Goal: Communication & Community: Answer question/provide support

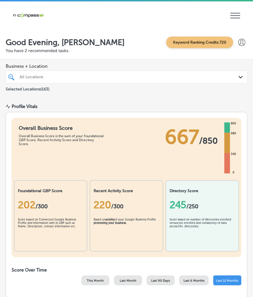
click at [43, 79] on div "All Locations" at bounding box center [129, 77] width 219 height 5
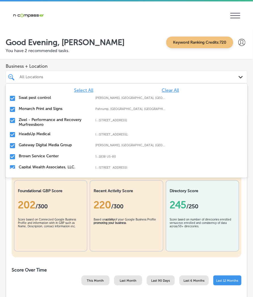
click at [162, 91] on span "Clear All" at bounding box center [170, 90] width 17 height 5
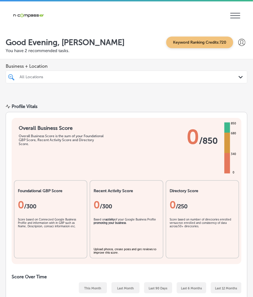
click at [24, 76] on div "All Locations" at bounding box center [129, 77] width 219 height 5
click at [46, 77] on div "All Locations" at bounding box center [129, 77] width 219 height 5
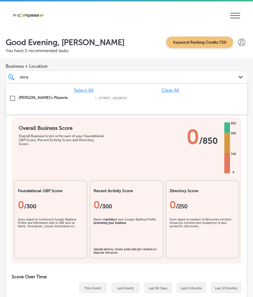
click at [30, 97] on label "[PERSON_NAME]'s Pizzeria" at bounding box center [54, 97] width 71 height 5
click at [31, 96] on label "Livescan Fingerprinting of [PERSON_NAME] LLC" at bounding box center [54, 100] width 71 height 10
click at [31, 96] on label "Gateway Digital Media Group" at bounding box center [54, 97] width 71 height 5
click at [31, 96] on label "Fox Digital Solutions" at bounding box center [54, 97] width 71 height 5
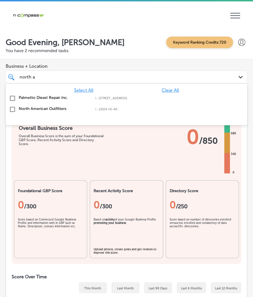
click at [27, 111] on label "North American Outfitters" at bounding box center [54, 108] width 71 height 5
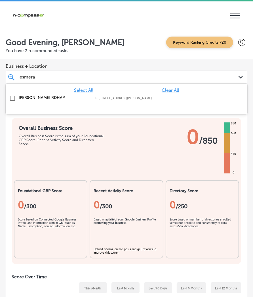
click at [35, 95] on div "[PERSON_NAME] RDHAP [STREET_ADDRESS][GEOGRAPHIC_DATA][PERSON_NAME][PERSON_NAME]…" at bounding box center [126, 98] width 237 height 9
click at [36, 95] on div "[PERSON_NAME], MD 517 NY-[STREET_ADDRESS][GEOGRAPHIC_DATA][STREET_ADDRESS]" at bounding box center [126, 98] width 237 height 9
type input "[PERSON_NAME]"
click at [86, 58] on div "Good Evening, [PERSON_NAME] Keyword Ranking Credits: 720 You have 2 recommended…" at bounding box center [126, 44] width 253 height 30
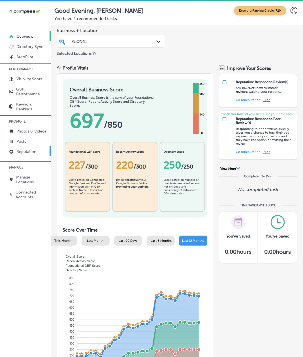
click at [22, 150] on p "Reputation" at bounding box center [26, 151] width 20 height 5
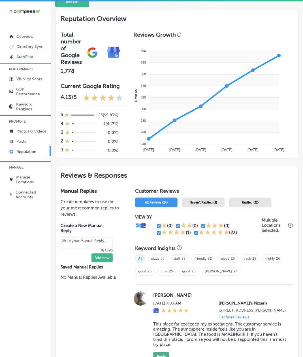
click at [194, 200] on div "Haven't Replied (2)" at bounding box center [203, 203] width 43 height 10
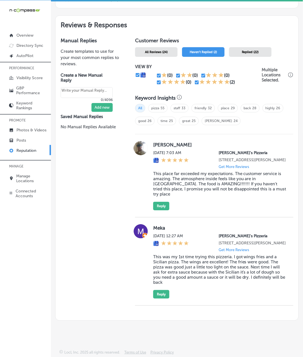
scroll to position [302, 0]
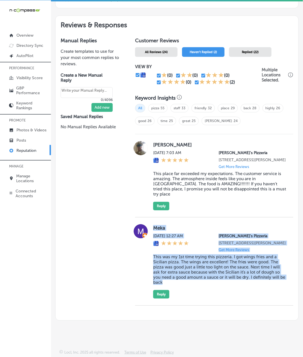
drag, startPoint x: 171, startPoint y: 288, endPoint x: 152, endPoint y: 229, distance: 62.4
click at [153, 229] on div "Meka [DATE] 12:27 AM [PERSON_NAME]'s Pizzeria [STREET_ADDRESS][PERSON_NAME] Get…" at bounding box center [220, 261] width 134 height 74
copy div "Meka [DATE] 12:27 AM [PERSON_NAME]'s Pizzeria [STREET_ADDRESS][PERSON_NAME] Get…"
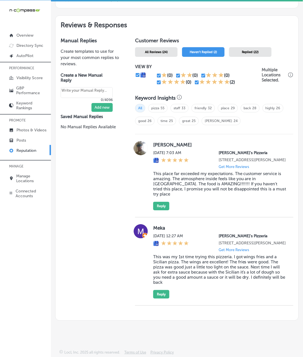
click at [113, 281] on div "Manual Replies Create templates to use for your most common replies to reviews.…" at bounding box center [91, 176] width 71 height 288
click at [67, 278] on div "Manual Replies Create templates to use for your most common replies to reviews.…" at bounding box center [91, 176] width 71 height 288
click at [160, 297] on button "Reply" at bounding box center [161, 294] width 16 height 9
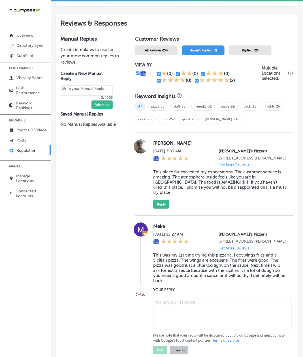
click at [159, 297] on textarea at bounding box center [222, 313] width 139 height 32
type textarea "x"
paste textarea "Thank you for the great review, Meka! We’re so glad you tried [PERSON_NAME]'s P…"
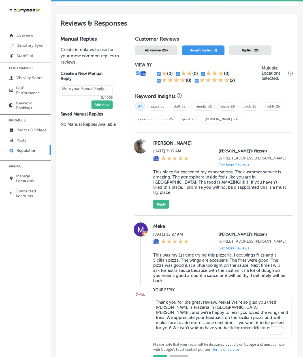
click at [185, 297] on textarea "Thank you for the great review, Meka! We’re so glad you tried [PERSON_NAME]'s P…" at bounding box center [222, 317] width 139 height 41
click at [193, 297] on textarea "Thank you for the great review, Meka! We’re so glad you tried [PERSON_NAME]'s P…" at bounding box center [222, 317] width 139 height 41
click at [177, 297] on textarea "Thank you for the review, Meka! We’re so glad you tried [PERSON_NAME]'s Pizzeri…" at bounding box center [222, 317] width 139 height 41
drag, startPoint x: 203, startPoint y: 311, endPoint x: 148, endPoint y: 306, distance: 55.4
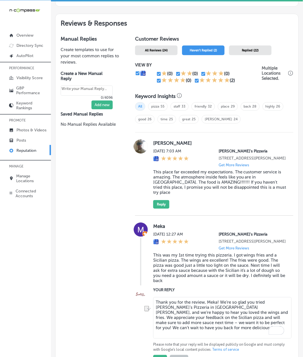
click at [148, 297] on div "YOUR REPLY Thank you for the review, [PERSON_NAME]! We’re so glad you tried [PE…" at bounding box center [214, 325] width 158 height 77
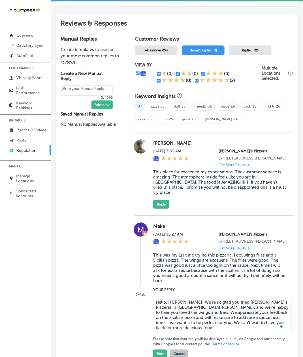
click at [180, 297] on textarea "Hello, [PERSON_NAME]! We’re so glad you tried [PERSON_NAME]'s Pizzeria in [GEOG…" at bounding box center [222, 315] width 139 height 36
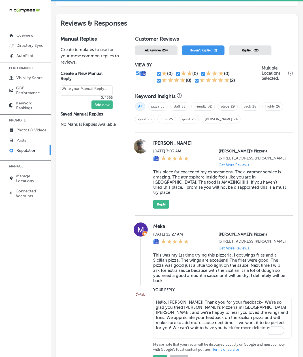
click at [209, 297] on textarea "Hello, [PERSON_NAME]! Thank you for your feedback~ We’re so glad you tried [PER…" at bounding box center [222, 317] width 139 height 41
drag, startPoint x: 221, startPoint y: 337, endPoint x: 149, endPoint y: 309, distance: 78.2
click at [149, 297] on div "YOUR REPLY Hello, [PERSON_NAME]! Thank you for your feedback~ We’re so glad you…" at bounding box center [214, 325] width 158 height 77
click at [187, 297] on textarea "Hello, [PERSON_NAME]! Thank you for your feedback~ We’re so glad you tried [PER…" at bounding box center [222, 317] width 139 height 41
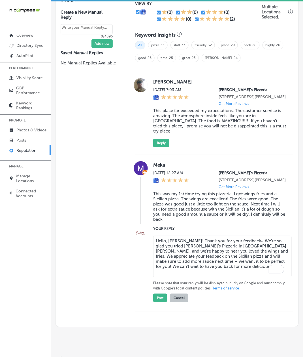
scroll to position [378, 0]
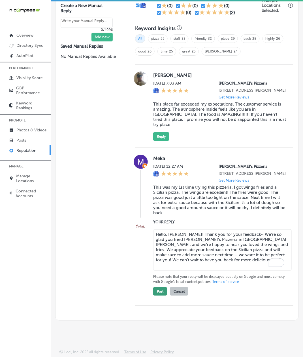
type textarea "Hello, [PERSON_NAME]! Thank you for your feedback~ We’re so glad you tried [PER…"
click at [157, 295] on button "Post" at bounding box center [160, 291] width 14 height 9
type textarea "x"
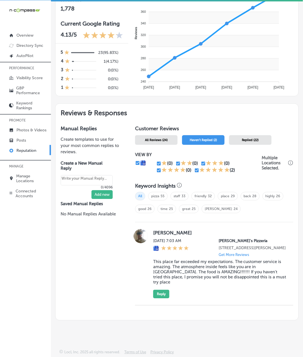
scroll to position [215, 0]
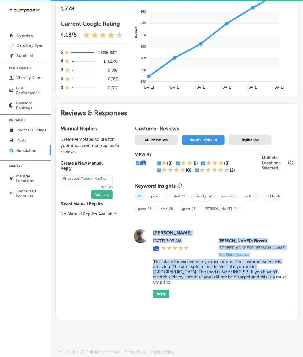
drag, startPoint x: 151, startPoint y: 231, endPoint x: 243, endPoint y: 281, distance: 104.6
click at [243, 281] on div "[PERSON_NAME][DATE] 7:03 AM [PERSON_NAME]'s Pizzeria [STREET_ADDRESS][PERSON_NA…" at bounding box center [214, 263] width 158 height 69
copy div "[PERSON_NAME][DATE] 7:03 AM [PERSON_NAME]'s Pizzeria [STREET_ADDRESS][PERSON_NA…"
click at [158, 293] on button "Reply" at bounding box center [161, 294] width 16 height 9
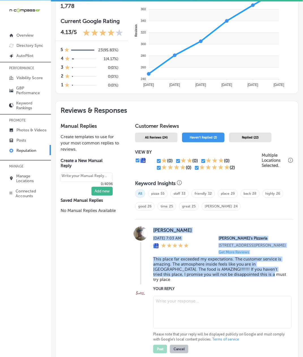
click at [169, 297] on textarea at bounding box center [222, 312] width 139 height 32
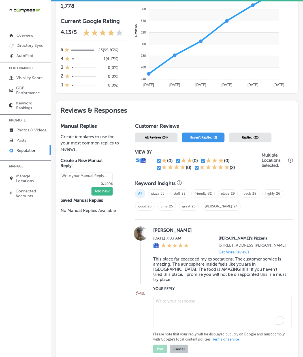
paste textarea "Thank you so much for the glowing review, De'[PERSON_NAME]! We're thrilled to h…"
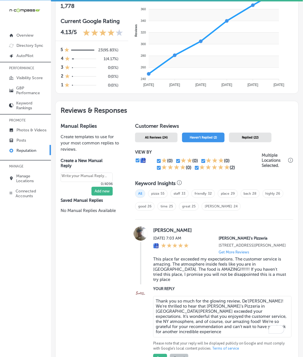
click at [219, 297] on textarea "Thank you so much for the glowing review, De'[PERSON_NAME]! We're thrilled to h…" at bounding box center [222, 316] width 139 height 41
click at [237, 297] on textarea "Thank you so much for the review, De'[PERSON_NAME]! We're thrilled to hear that…" at bounding box center [222, 316] width 139 height 41
click at [253, 297] on textarea "Thank you so much for the review, De'[PERSON_NAME]! We're thrilled to hear that…" at bounding box center [222, 316] width 139 height 41
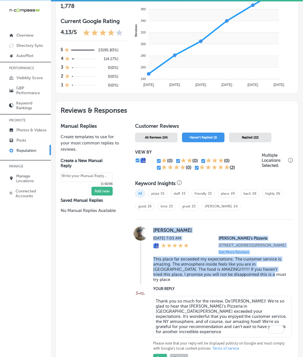
drag, startPoint x: 247, startPoint y: 285, endPoint x: 138, endPoint y: 262, distance: 110.6
click at [138, 262] on div "[PERSON_NAME][DATE] 7:03 AM [PERSON_NAME]'s Pizzeria [STREET_ADDRESS][PERSON_NA…" at bounding box center [214, 255] width 158 height 58
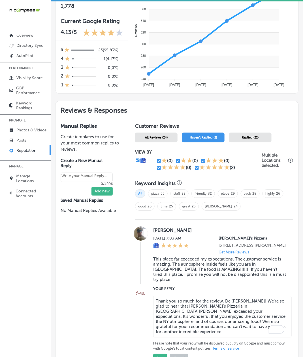
click at [122, 275] on div "Manual Replies Create templates to use for your most common replies to reviews.…" at bounding box center [91, 252] width 71 height 269
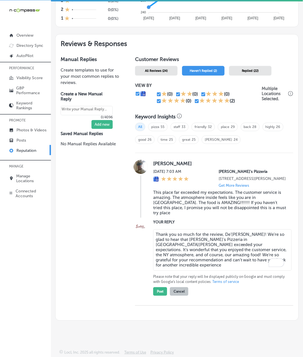
scroll to position [285, 0]
click at [200, 242] on textarea "Thank you so much for the review, De'[PERSON_NAME]! We're so glad to hear that …" at bounding box center [222, 249] width 139 height 41
click at [247, 263] on textarea "Thank you so much for the review, De'[PERSON_NAME]! We're so glad to hear that …" at bounding box center [222, 249] width 139 height 41
drag, startPoint x: 238, startPoint y: 257, endPoint x: 135, endPoint y: 228, distance: 106.6
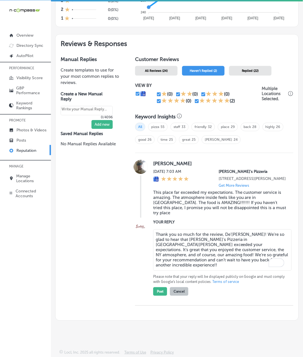
click at [135, 228] on div "YOUR REPLY Thank you so much for the review, De'[PERSON_NAME]! We're so glad to…" at bounding box center [214, 257] width 158 height 77
click at [193, 253] on textarea "Thank you so much for the review, De'[PERSON_NAME]! We're so glad to hear that …" at bounding box center [222, 249] width 139 height 41
drag, startPoint x: 242, startPoint y: 265, endPoint x: 135, endPoint y: 227, distance: 113.0
click at [135, 227] on div "YOUR REPLY Thank you so much for the review, De'[PERSON_NAME]! We're so glad to…" at bounding box center [214, 257] width 158 height 77
click at [163, 235] on textarea "Thank you so much for the review, De'[PERSON_NAME]! We're so glad to hear that …" at bounding box center [222, 249] width 139 height 41
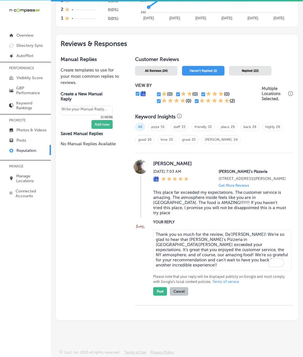
click at [154, 245] on textarea "Thank you so much for the review, De'[PERSON_NAME]! We're so glad to hear that …" at bounding box center [222, 249] width 139 height 41
click at [166, 246] on textarea "Thank you so much for the review, De'[PERSON_NAME]! We're so glad to hear that …" at bounding box center [222, 249] width 139 height 41
click at [166, 247] on textarea "Thank you so much for the review, De'[PERSON_NAME]! We're so glad to hear that …" at bounding box center [222, 249] width 139 height 41
paste textarea "Wow, De'[PERSON_NAME]! Thank you for the amazing review! We're absolutely thril…"
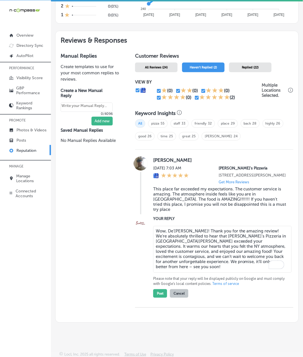
drag, startPoint x: 165, startPoint y: 233, endPoint x: 149, endPoint y: 231, distance: 16.0
click at [149, 231] on div "YOUR REPLY Wow, De'[PERSON_NAME]! Thank you for the amazing review! We're absol…" at bounding box center [214, 256] width 158 height 82
drag, startPoint x: 171, startPoint y: 235, endPoint x: 160, endPoint y: 234, distance: 11.4
click at [160, 234] on textarea "Hi there, De'[PERSON_NAME]! Thank you for the amazing review! We're absolutely …" at bounding box center [222, 249] width 139 height 47
click at [219, 263] on textarea "Hi De'[PERSON_NAME]! Thank you for the amazing review! We're absolutely thrille…" at bounding box center [222, 249] width 139 height 47
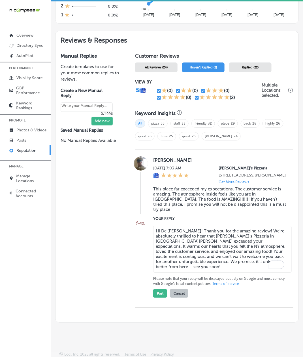
click at [222, 233] on textarea "Hi De'[PERSON_NAME]! Thank you for the amazing review! We're absolutely thrille…" at bounding box center [222, 249] width 139 height 47
click at [257, 232] on textarea "Hi De'[PERSON_NAME]! Thank you for the review! We're absolutely thrilled to hea…" at bounding box center [222, 249] width 139 height 47
click at [209, 242] on textarea "Hi De'[PERSON_NAME]! Thank you for the review! We're absolutely thrilled to hea…" at bounding box center [222, 249] width 139 height 47
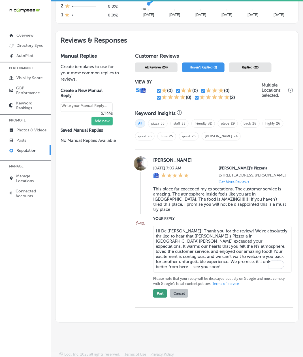
type textarea "Hi De'[PERSON_NAME]! Thank you for the review! We're absolutely thrilled to hea…"
click at [159, 296] on button "Post" at bounding box center [160, 293] width 14 height 9
click at [123, 273] on div "Manual Replies Create templates to use for your most common replies to reviews.…" at bounding box center [91, 185] width 71 height 274
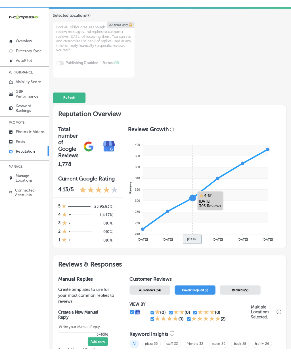
scroll to position [0, 0]
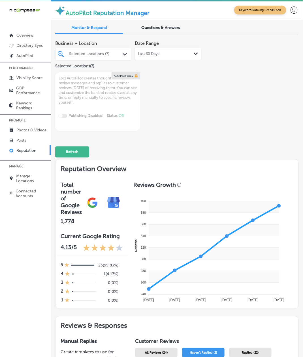
click at [178, 112] on div "Business + Location Selected Locations (7) Path Created with Sketch. Selected L…" at bounding box center [128, 84] width 146 height 93
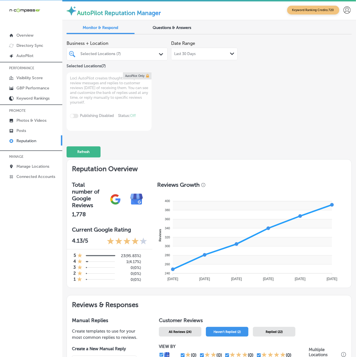
type textarea "x"
